Goal: Connect with others: Establish contact or relationships with other users

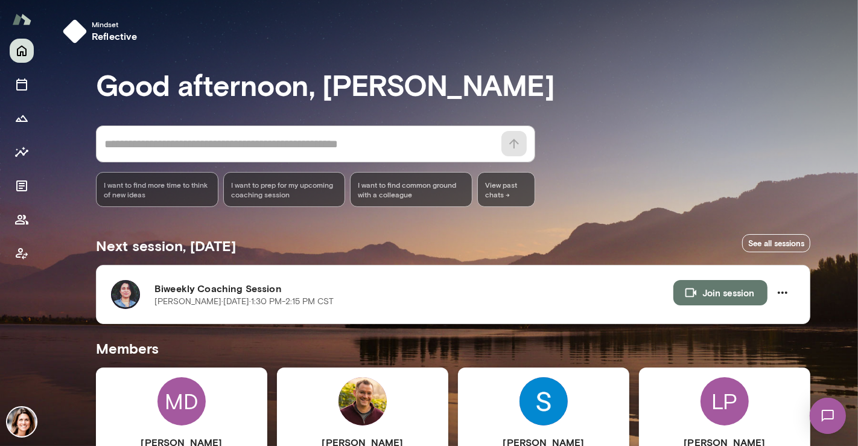
drag, startPoint x: 717, startPoint y: 115, endPoint x: 711, endPoint y: 120, distance: 7.4
click at [717, 115] on div "Good afternoon, [PERSON_NAME] * ​ ​ I want to find more time to think of new id…" at bounding box center [458, 449] width 724 height 762
click at [721, 288] on button "Join session" at bounding box center [721, 292] width 94 height 25
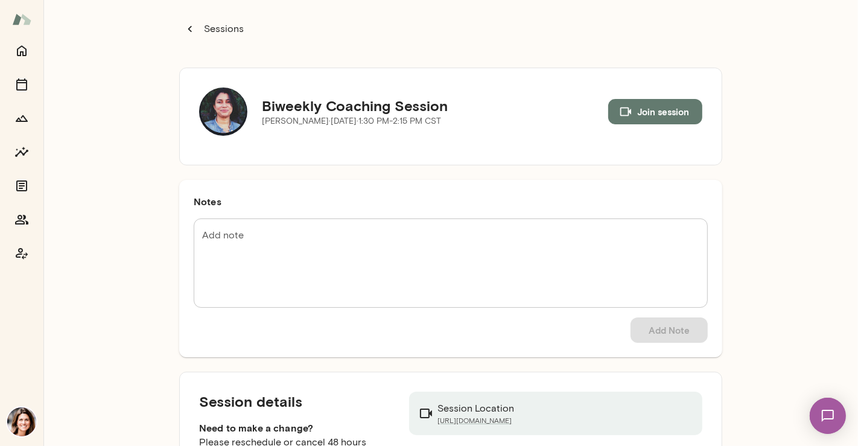
scroll to position [86, 0]
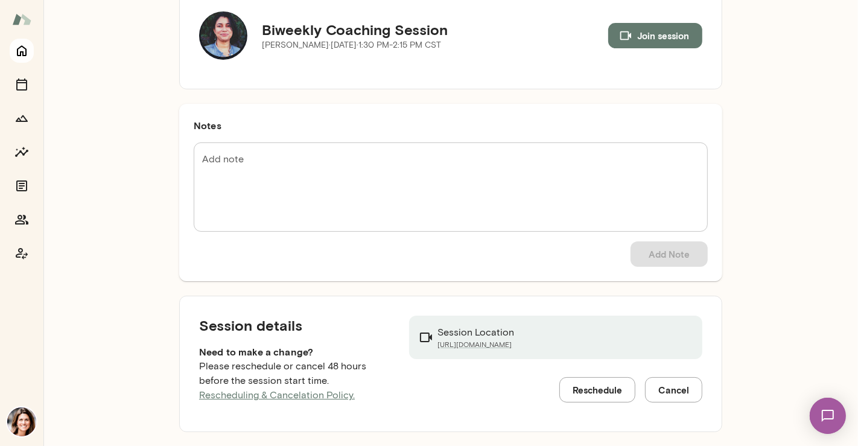
click at [23, 53] on icon "Home" at bounding box center [22, 51] width 10 height 11
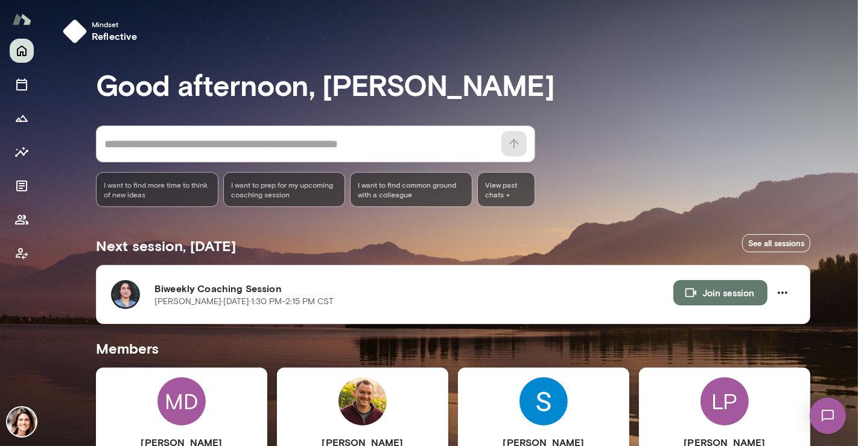
drag, startPoint x: 858, startPoint y: 83, endPoint x: 858, endPoint y: 120, distance: 36.2
click at [858, 120] on div at bounding box center [429, 149] width 858 height 298
drag, startPoint x: 852, startPoint y: 119, endPoint x: 849, endPoint y: 227, distance: 108.1
click at [857, 226] on div at bounding box center [429, 149] width 858 height 298
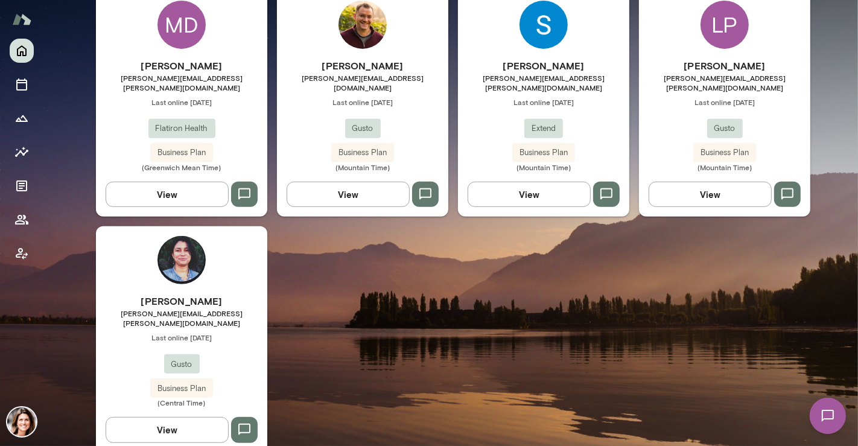
scroll to position [373, 0]
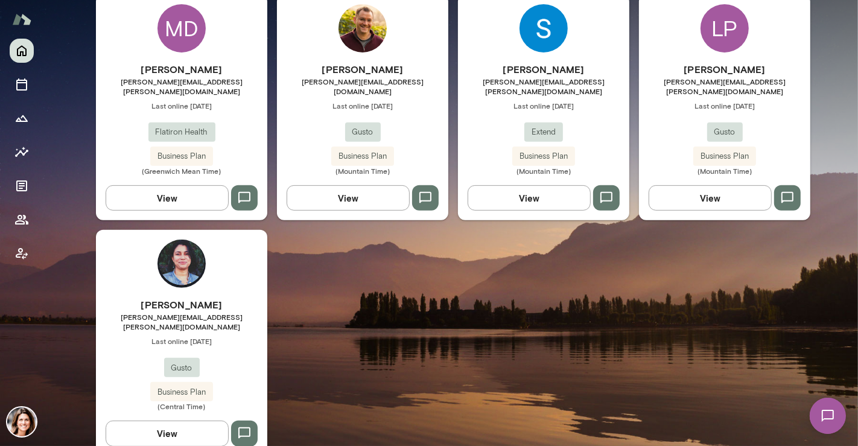
click at [187, 336] on span "Last online [DATE]" at bounding box center [181, 341] width 171 height 10
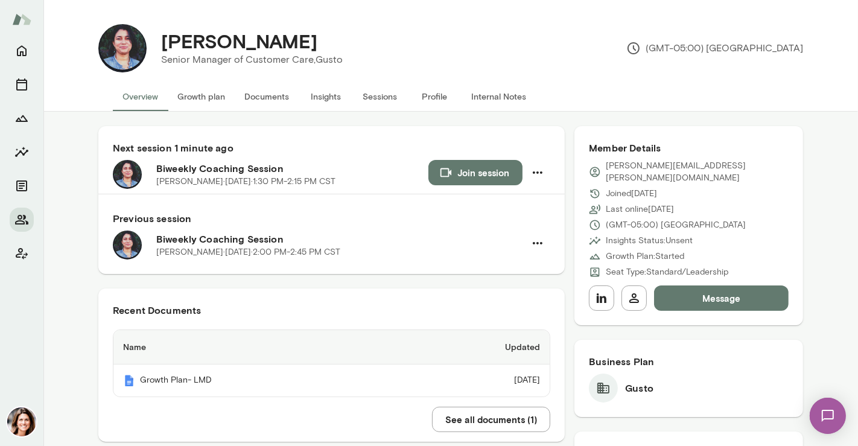
scroll to position [101, 0]
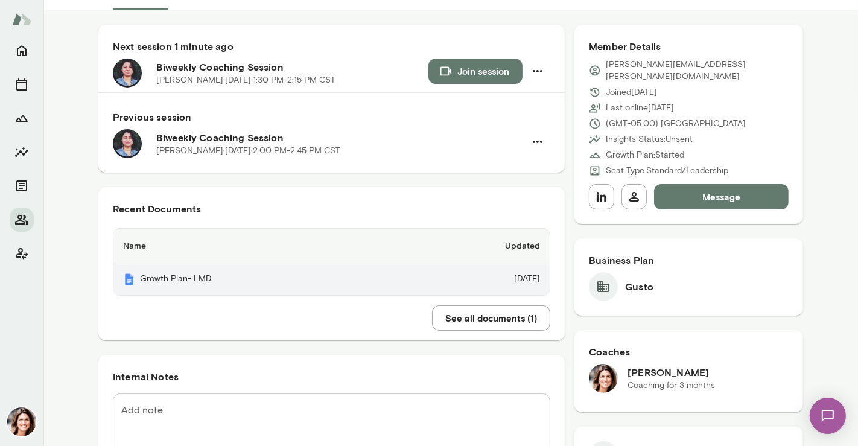
click at [178, 276] on th "Growth Plan- LMD" at bounding box center [258, 279] width 290 height 32
